Goal: Task Accomplishment & Management: Manage account settings

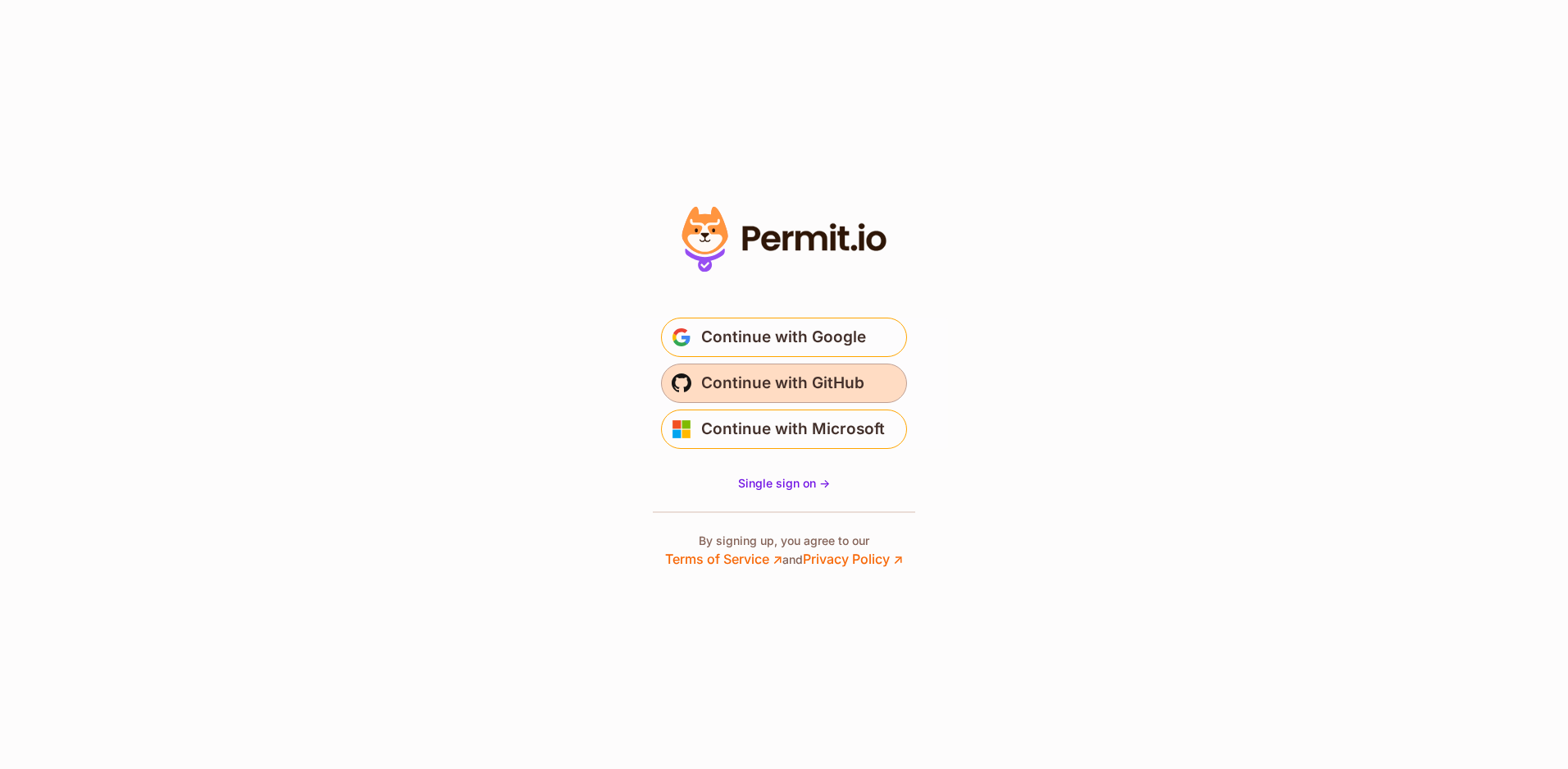
click at [793, 380] on span "Continue with GitHub" at bounding box center [782, 383] width 163 height 26
click at [776, 379] on span "Continue with GitHub" at bounding box center [782, 383] width 163 height 26
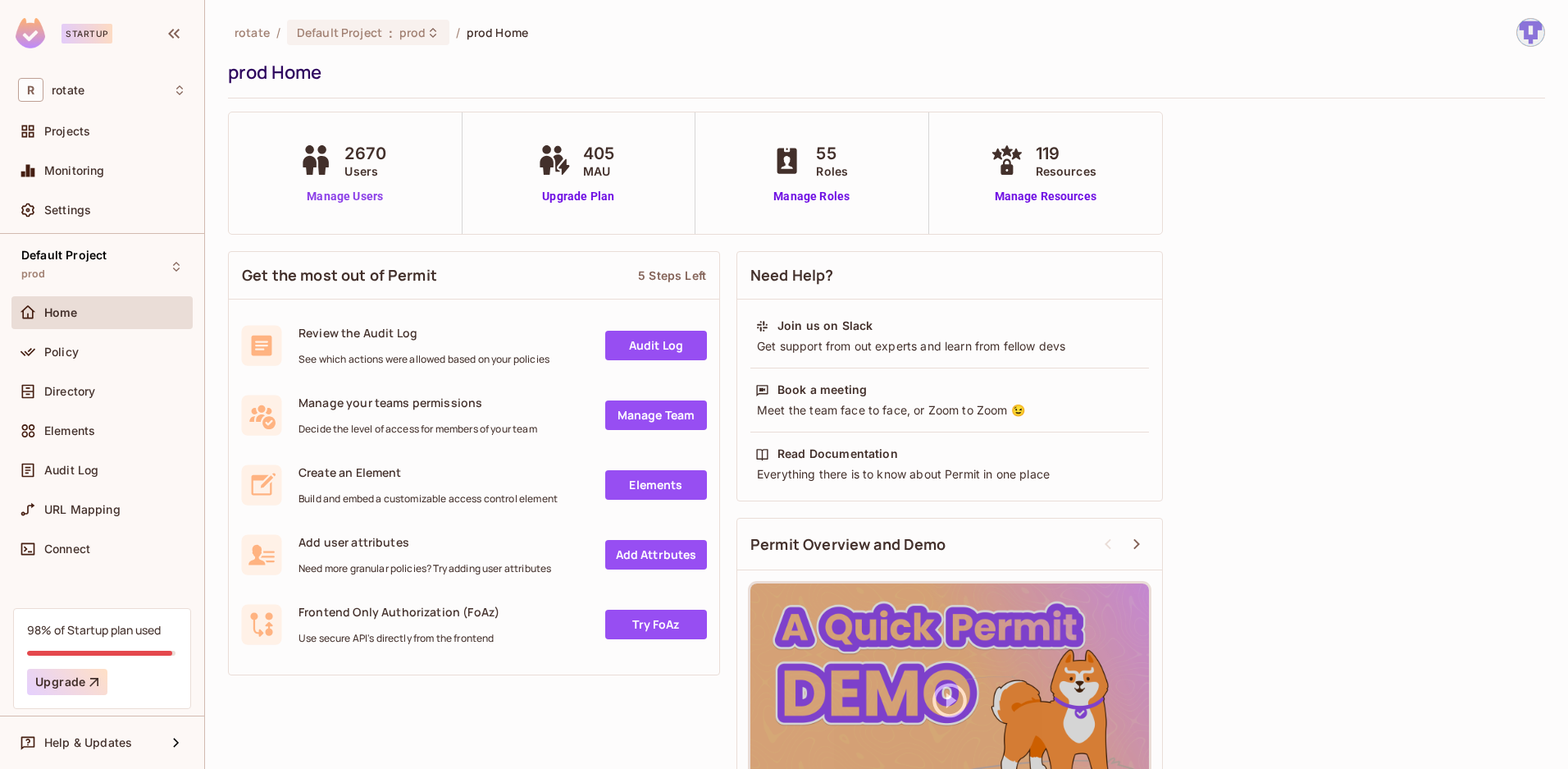
click at [351, 199] on link "Manage Users" at bounding box center [345, 197] width 99 height 17
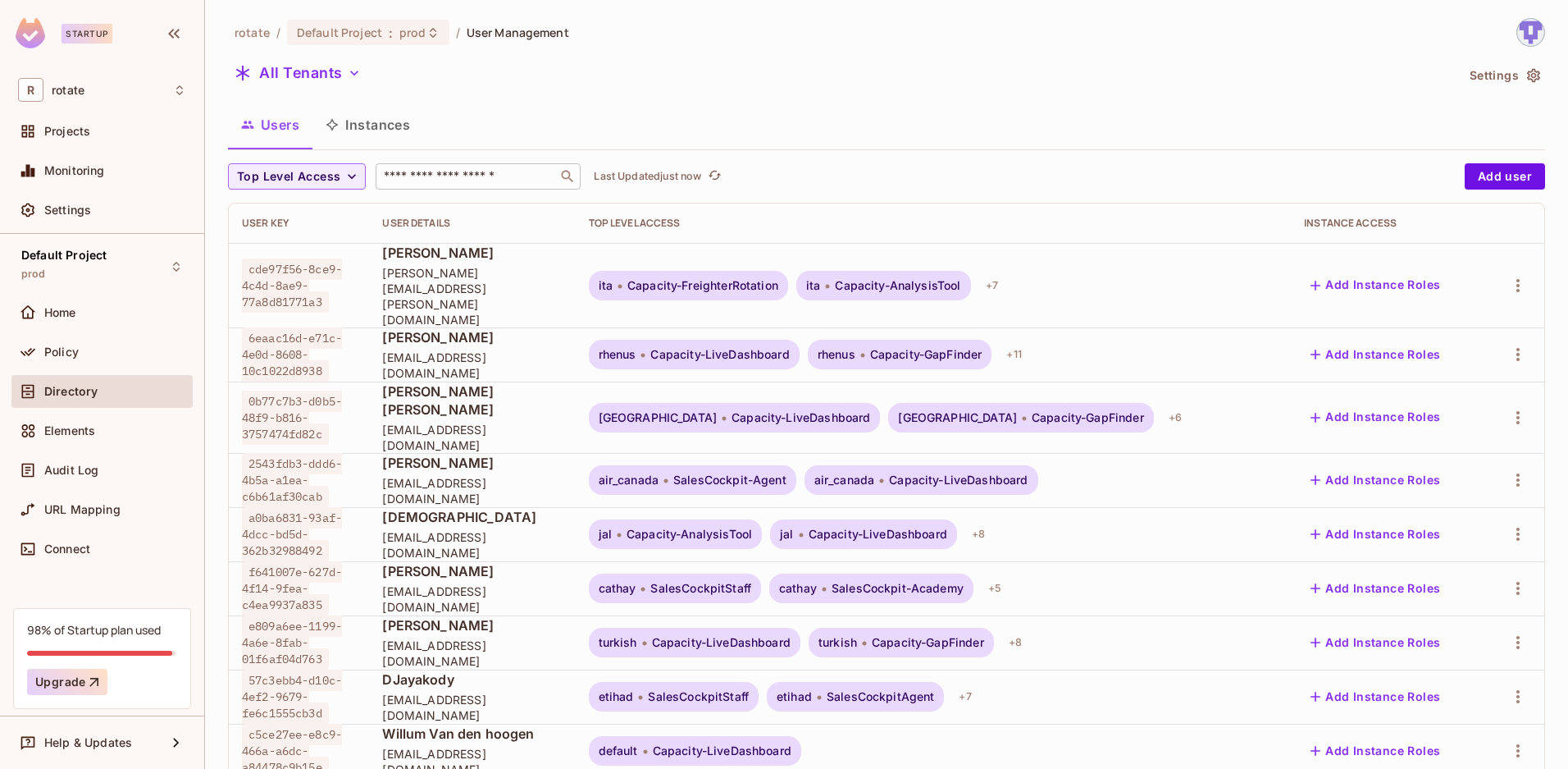
click at [500, 172] on input "text" at bounding box center [466, 176] width 172 height 16
click at [624, 119] on div "Users Instances" at bounding box center [886, 124] width 1317 height 41
click at [502, 181] on input "text" at bounding box center [466, 176] width 172 height 16
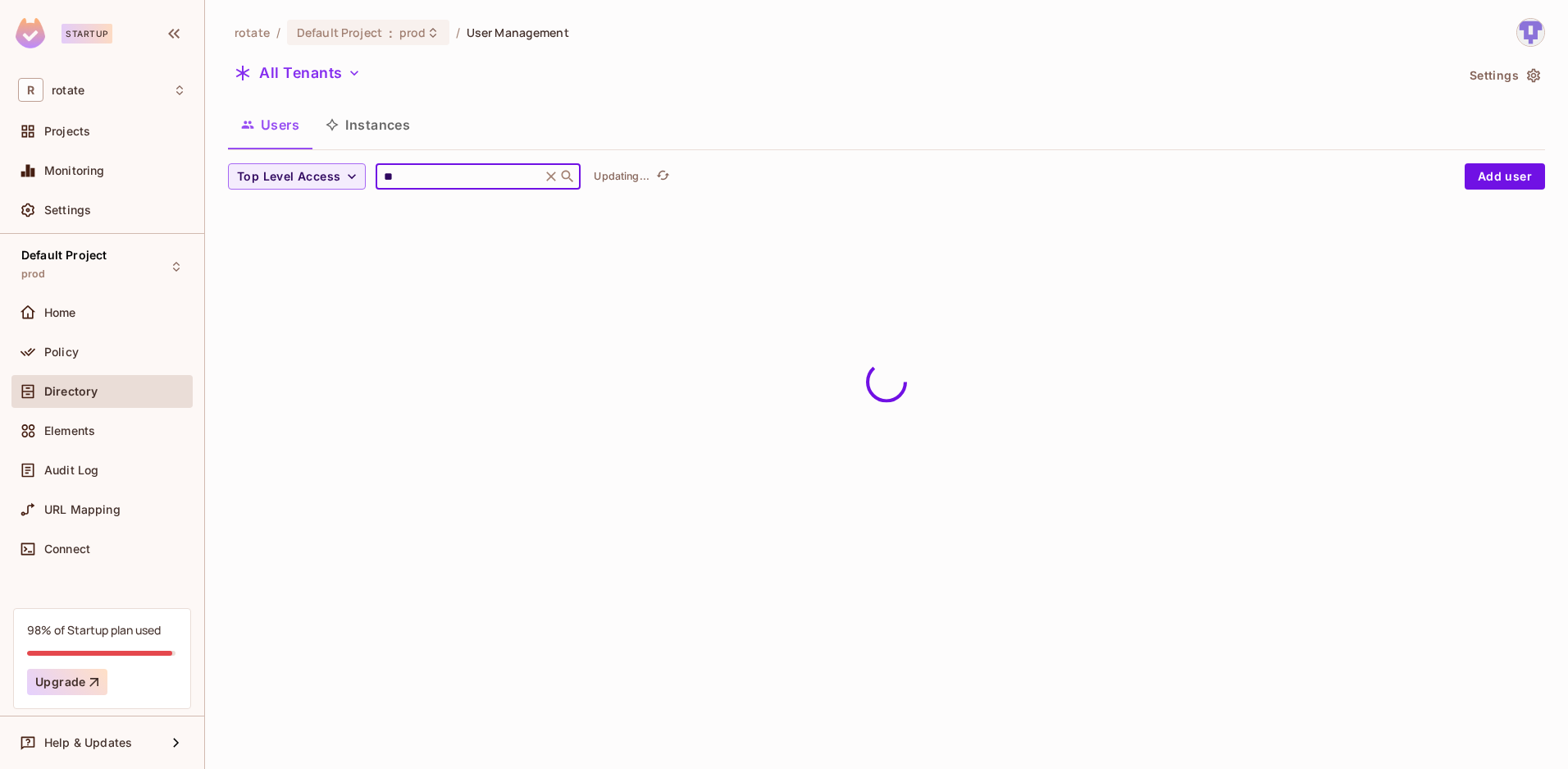
type input "*"
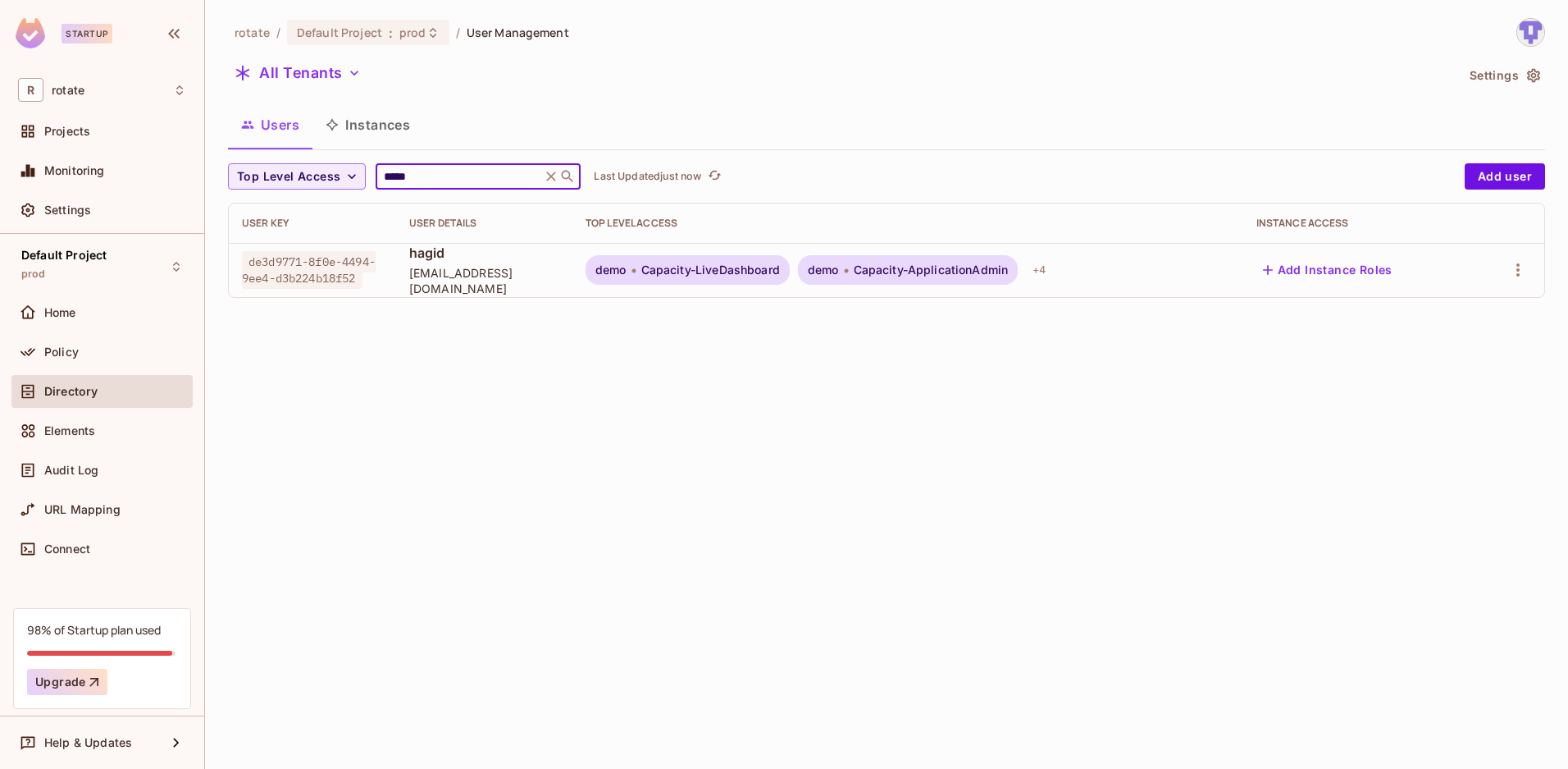
type input "*****"
click at [271, 268] on span "de3d9771-8f0e-4494-9ee4-d3b224b18f52" at bounding box center [308, 270] width 134 height 38
click at [1520, 270] on icon "button" at bounding box center [1518, 270] width 19 height 19
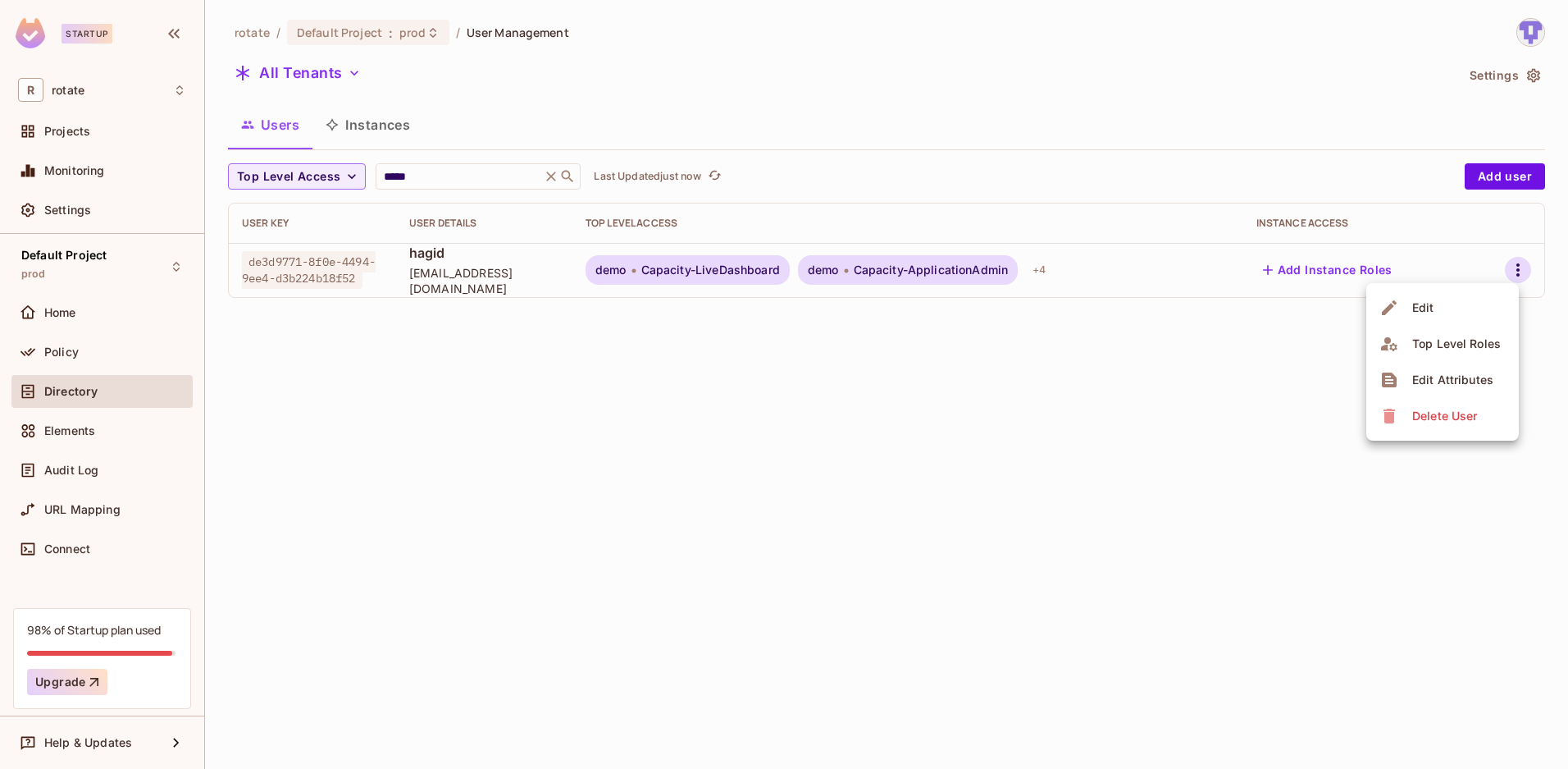
click at [1448, 379] on div "Edit Attributes" at bounding box center [1452, 380] width 81 height 16
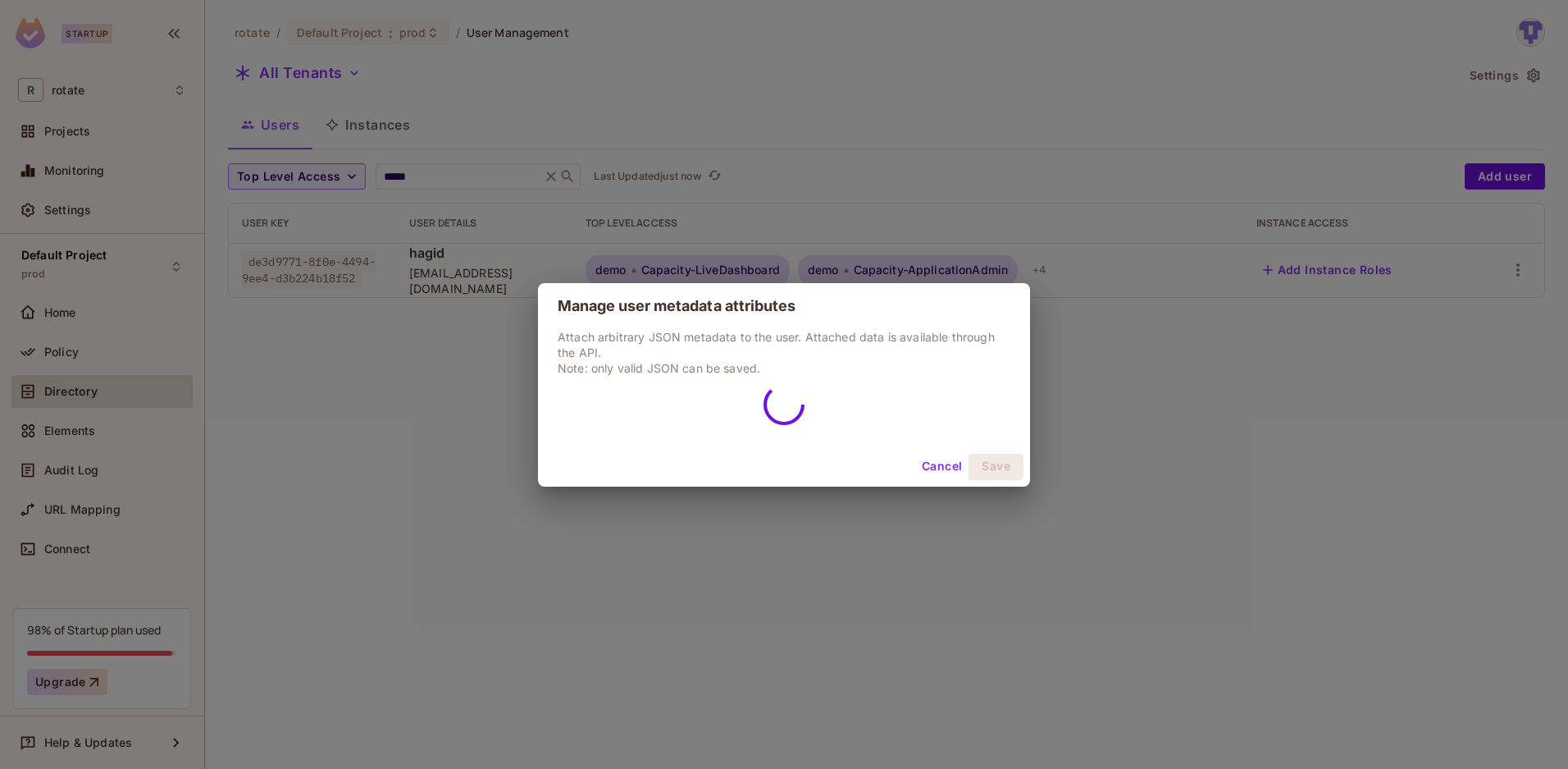
click at [928, 471] on button "Cancel" at bounding box center [941, 466] width 53 height 26
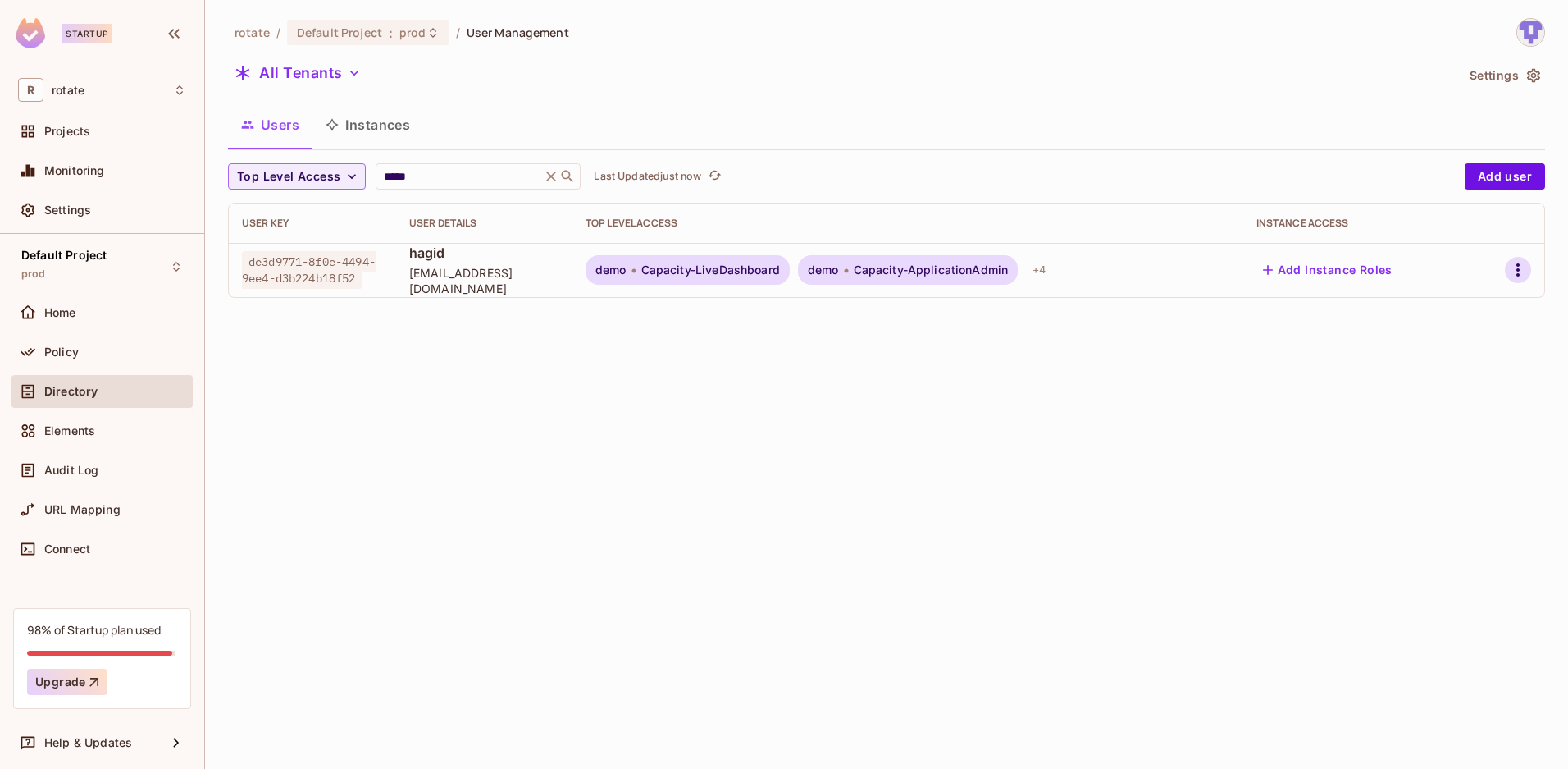
click at [1523, 274] on icon "button" at bounding box center [1518, 270] width 19 height 19
click at [1440, 350] on div "Top Level Roles" at bounding box center [1456, 343] width 89 height 16
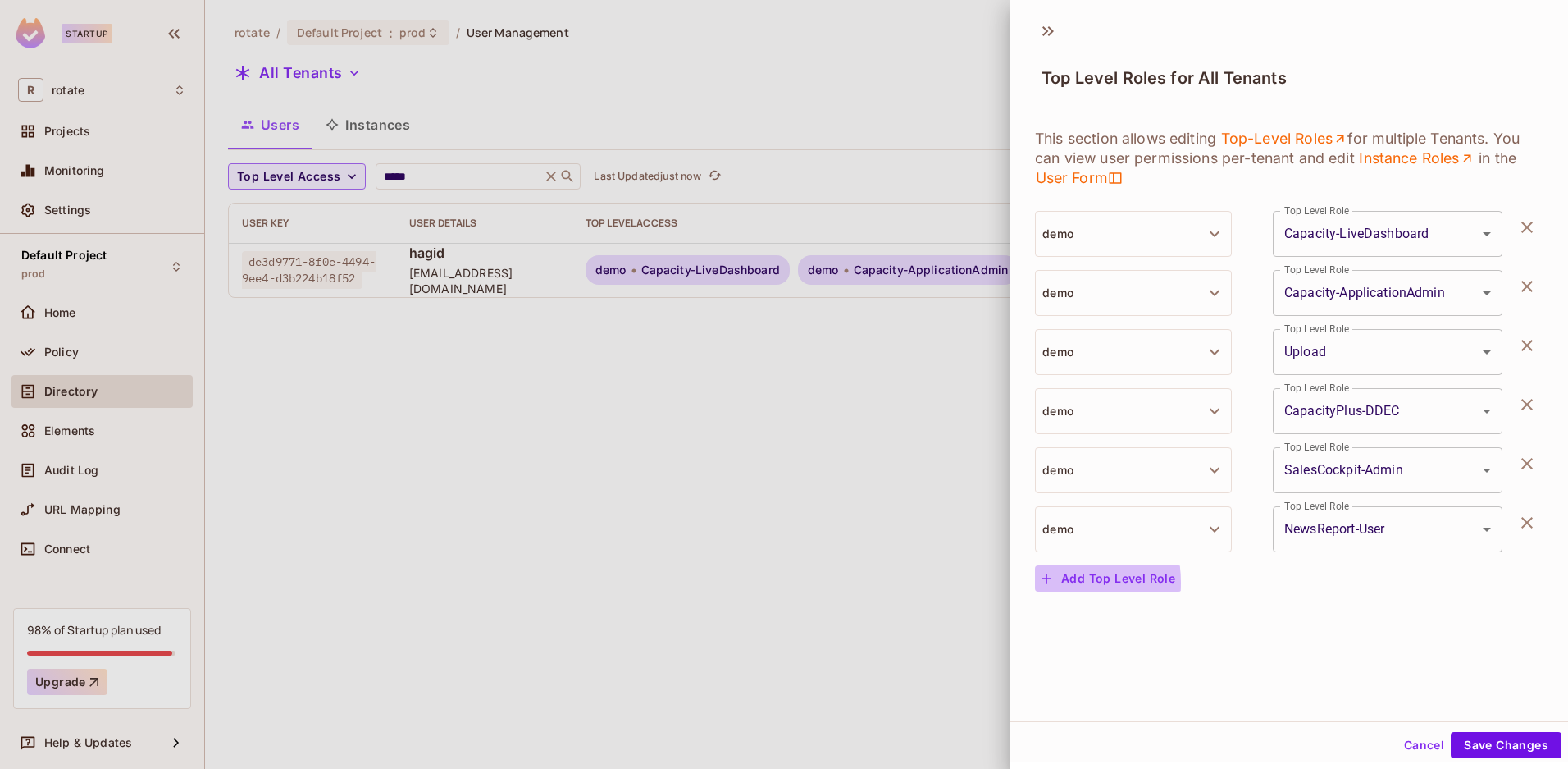
click at [1042, 583] on icon "button" at bounding box center [1046, 578] width 16 height 16
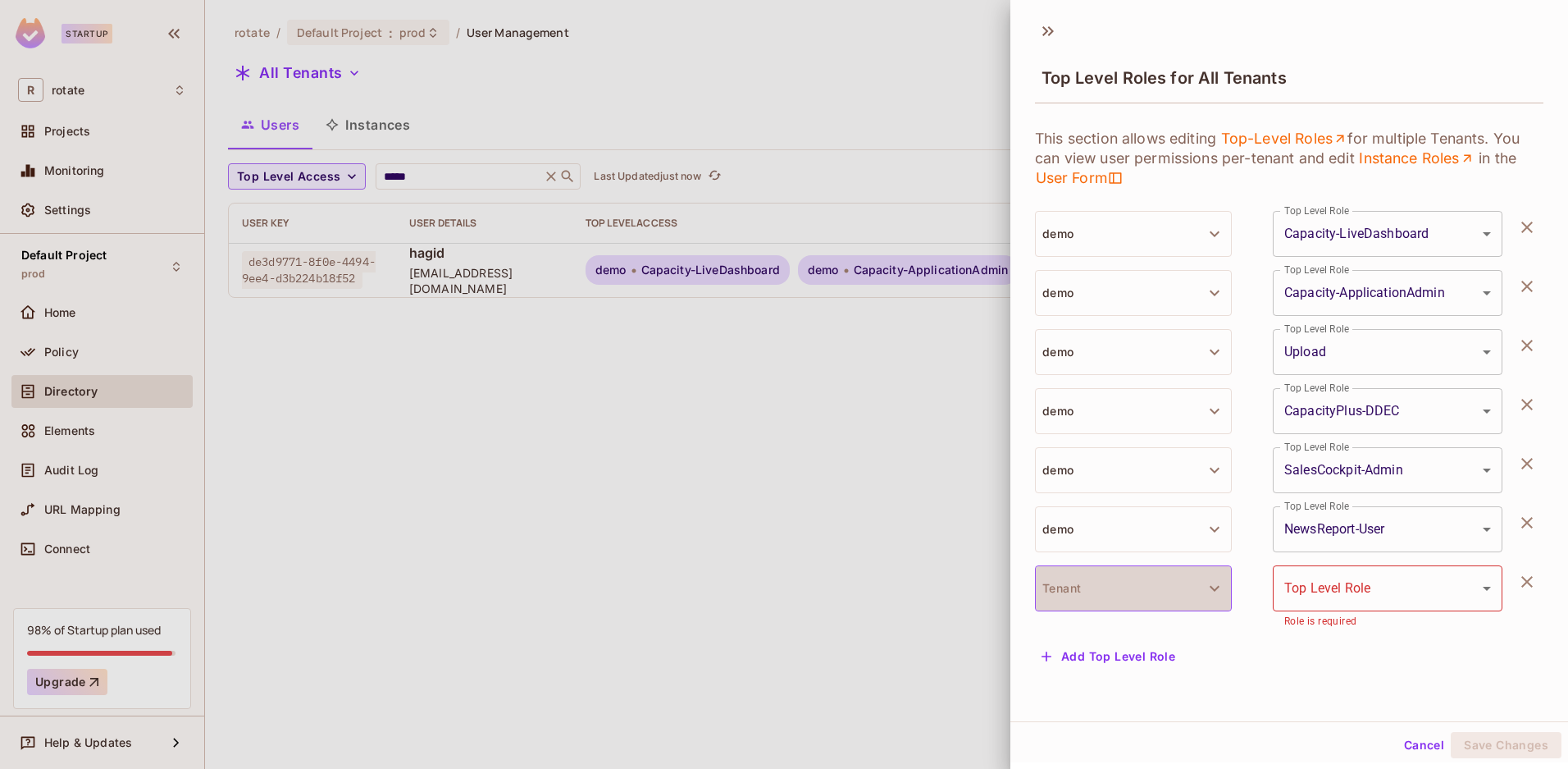
click at [1173, 594] on button "Tenant" at bounding box center [1134, 589] width 196 height 46
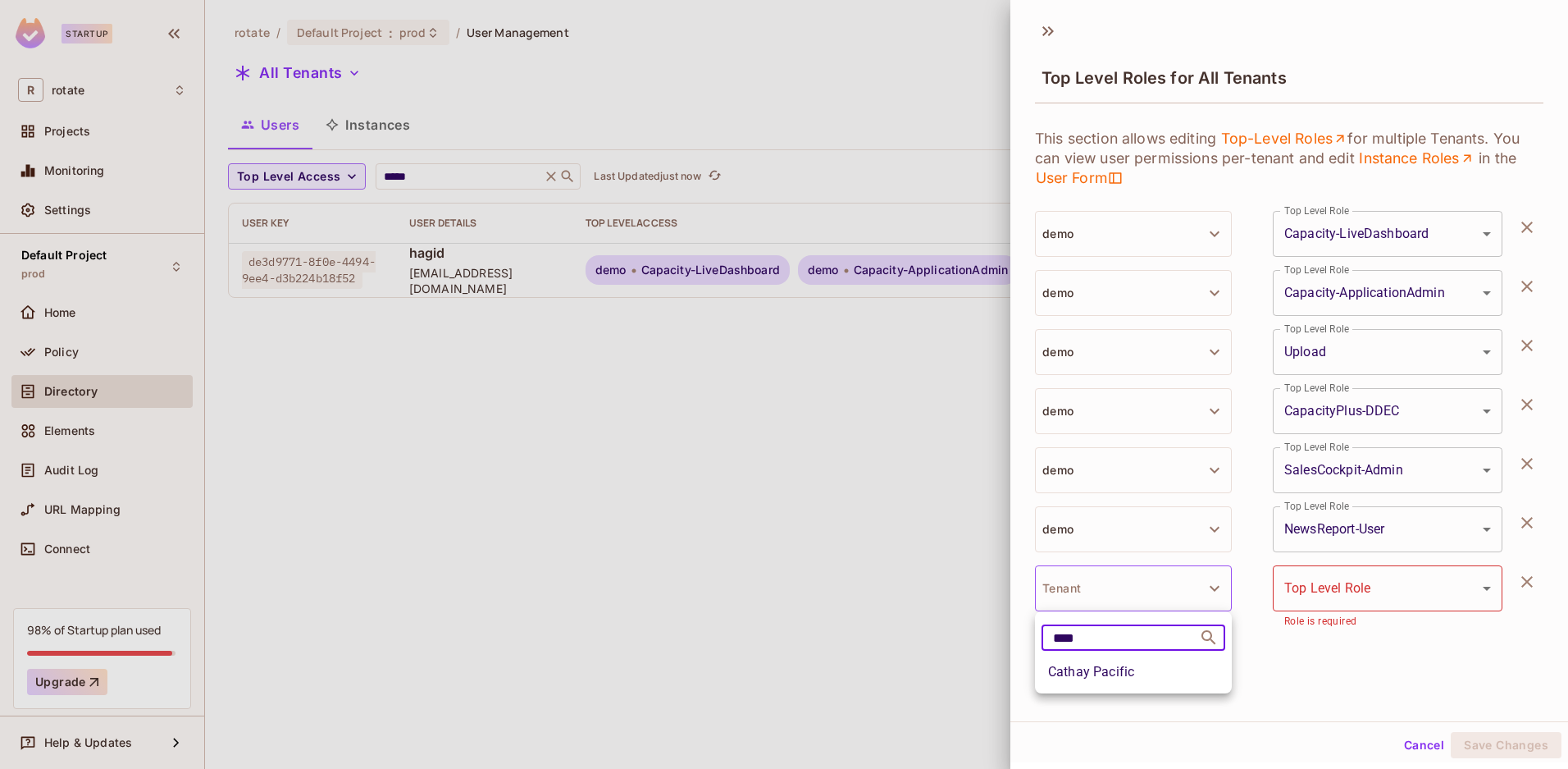
type input "****"
click at [1111, 673] on li "Cathay Pacific" at bounding box center [1134, 672] width 196 height 30
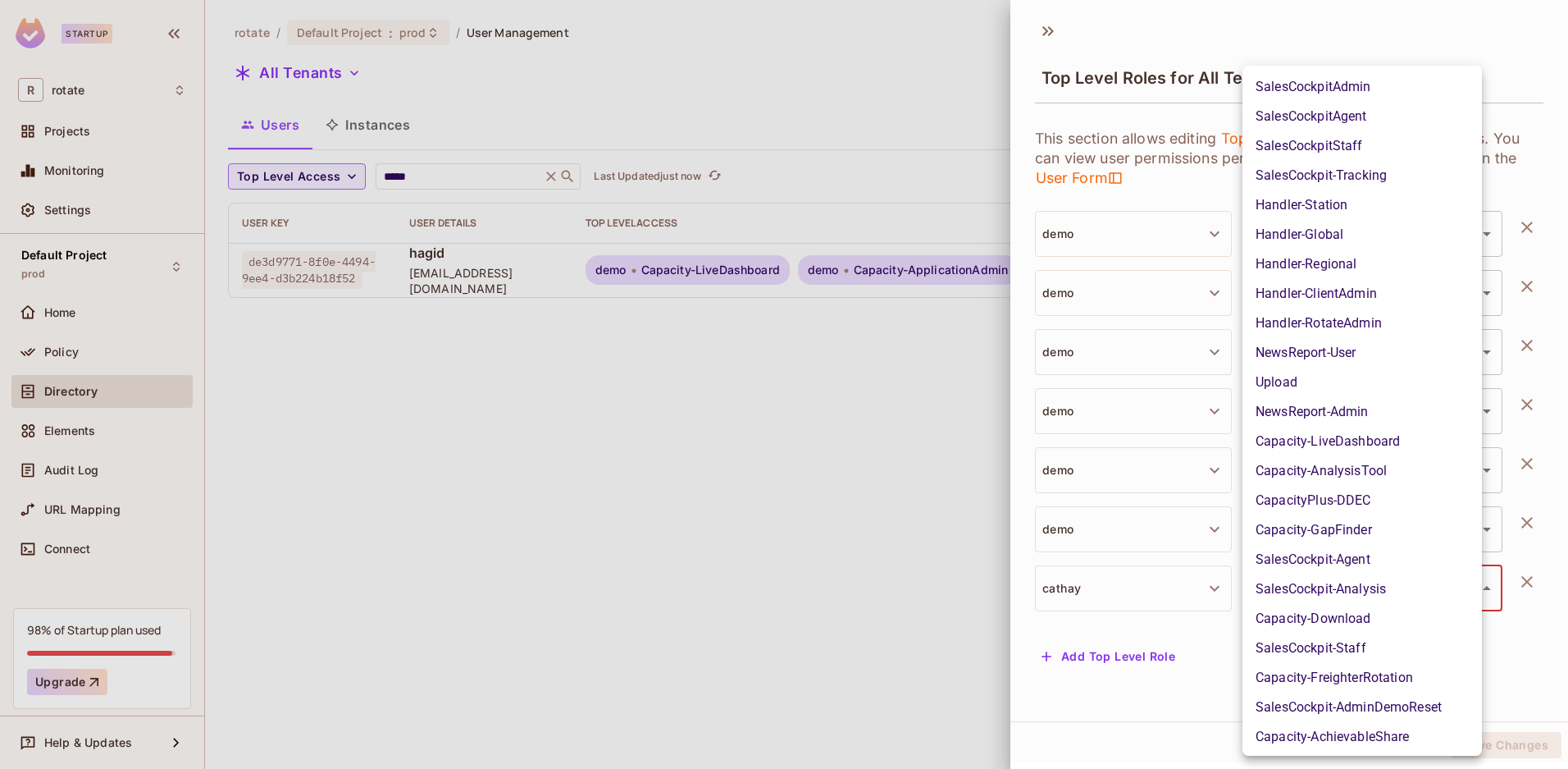
click at [1339, 598] on body "**********" at bounding box center [784, 384] width 1568 height 769
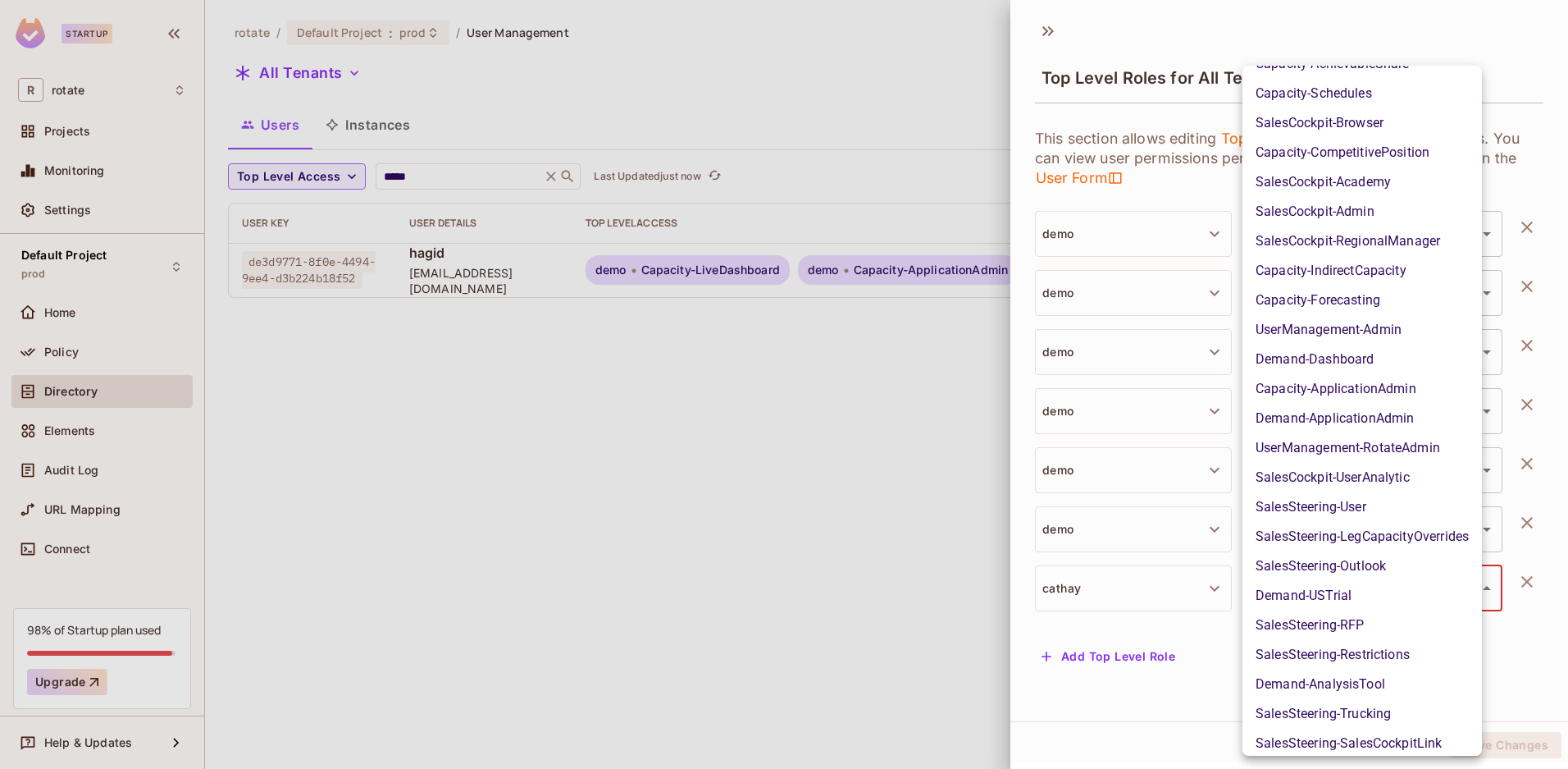
scroll to position [670, 0]
click at [1398, 213] on li "SalesCockpit-Admin" at bounding box center [1362, 215] width 240 height 30
type input "**********"
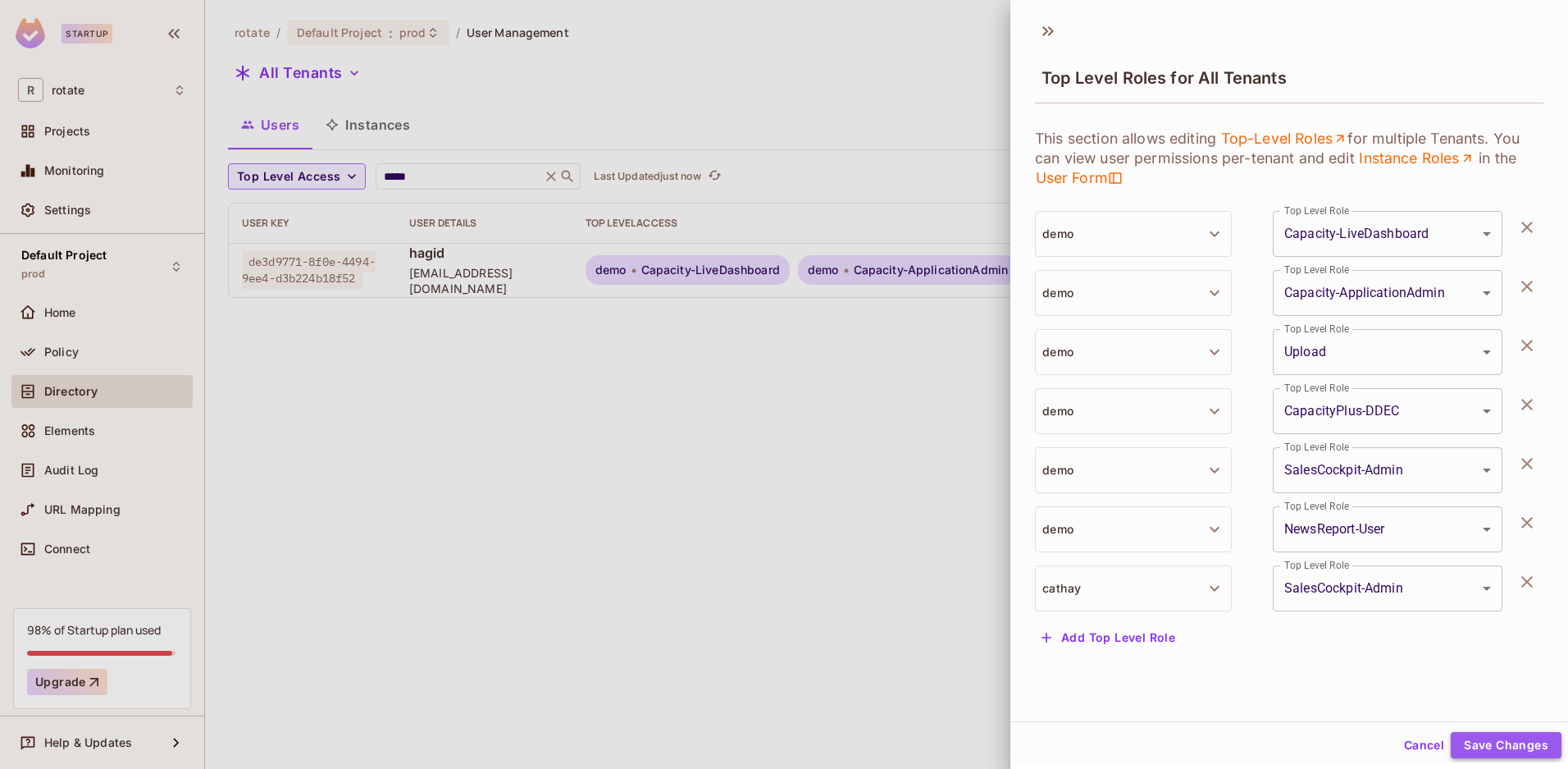
click at [1496, 735] on button "Save Changes" at bounding box center [1505, 745] width 111 height 26
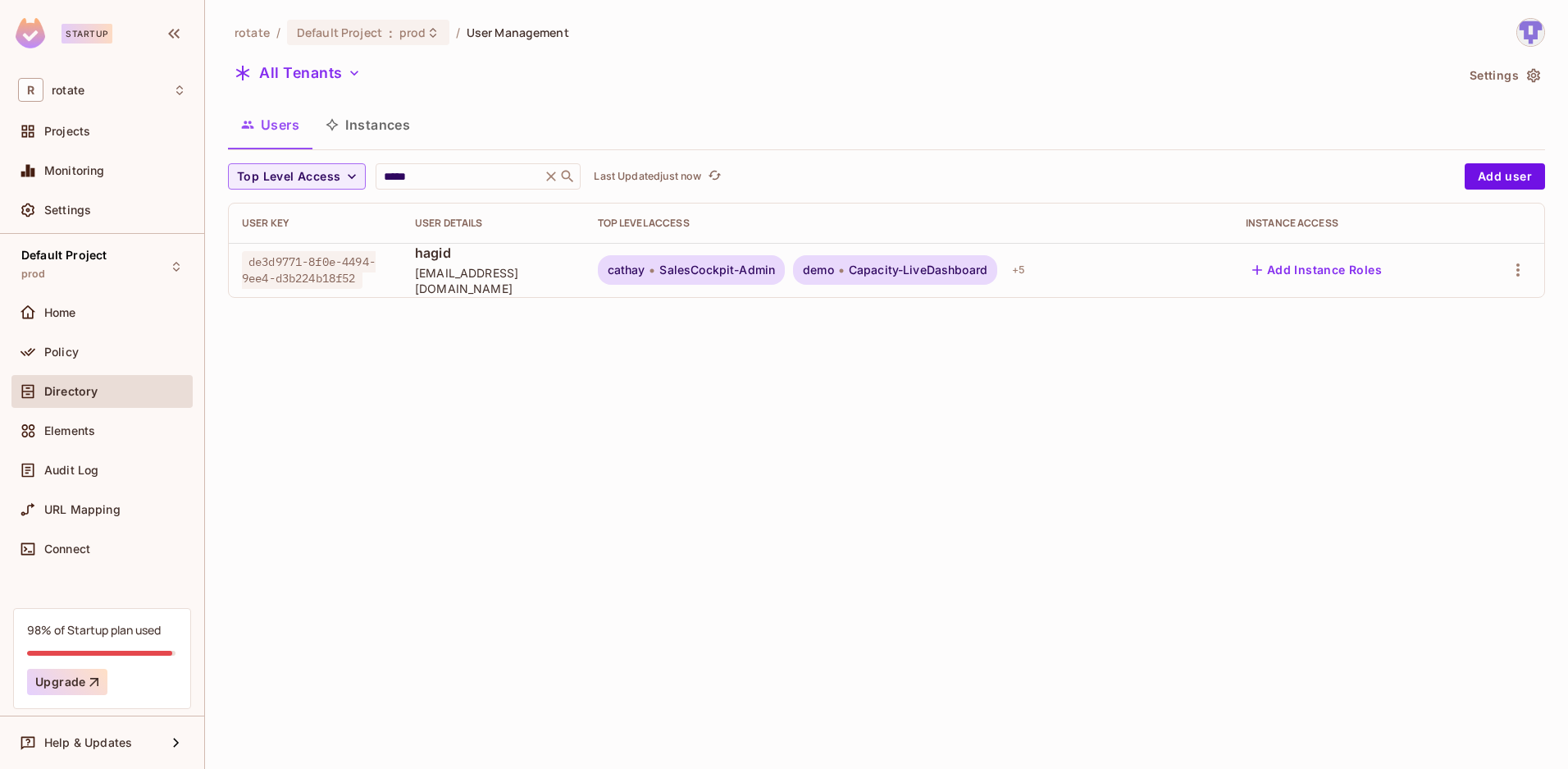
click at [1003, 484] on div "rotate / Default Project : prod / User Management All Tenants Settings Users In…" at bounding box center [886, 384] width 1363 height 769
click at [978, 478] on div "rotate / Default Project : prod / User Management All Tenants Settings Users In…" at bounding box center [886, 384] width 1363 height 769
